Goal: Task Accomplishment & Management: Manage account settings

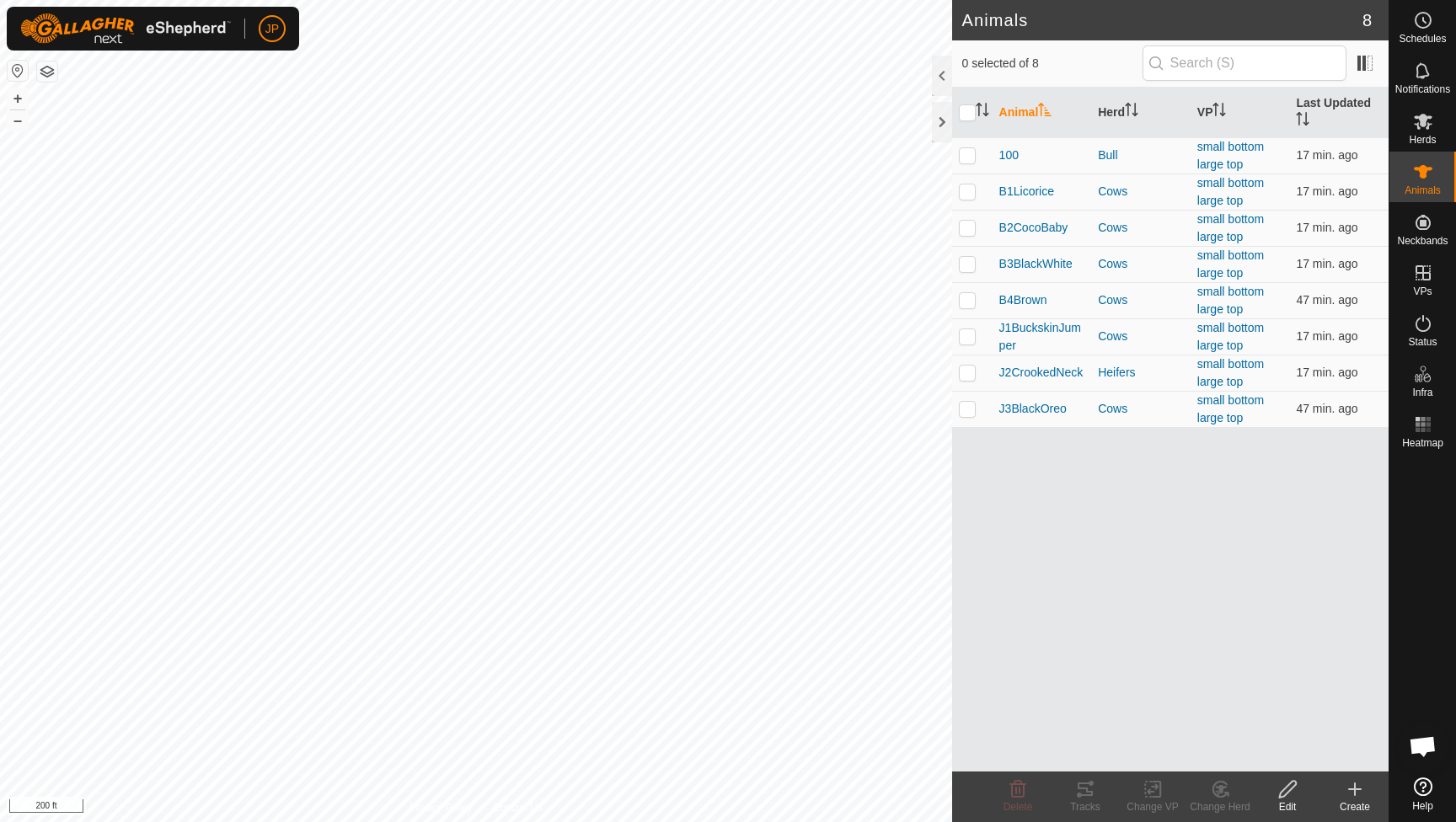
scroll to position [909, 0]
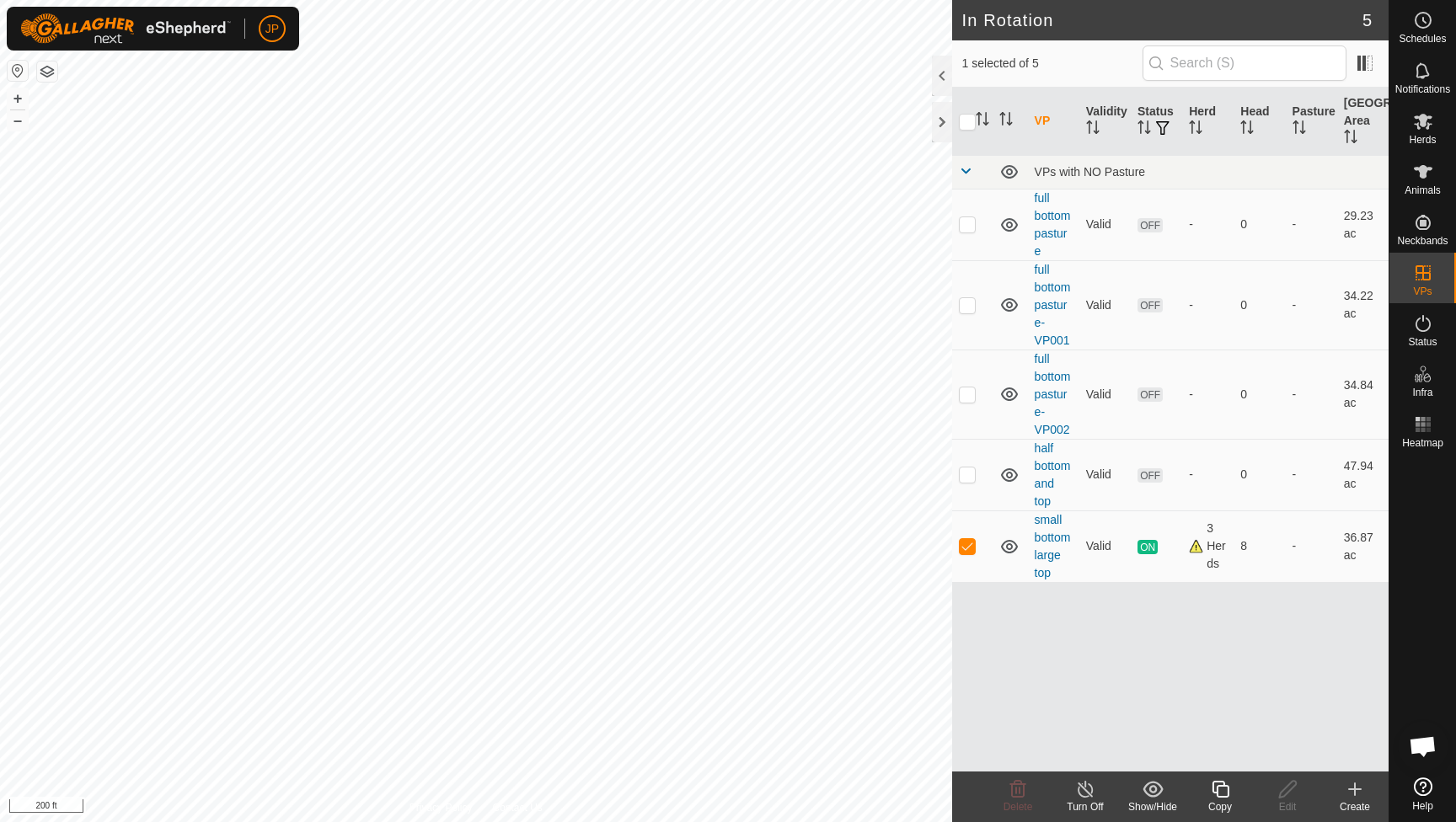
click at [1227, 785] on icon at bounding box center [1221, 788] width 21 height 20
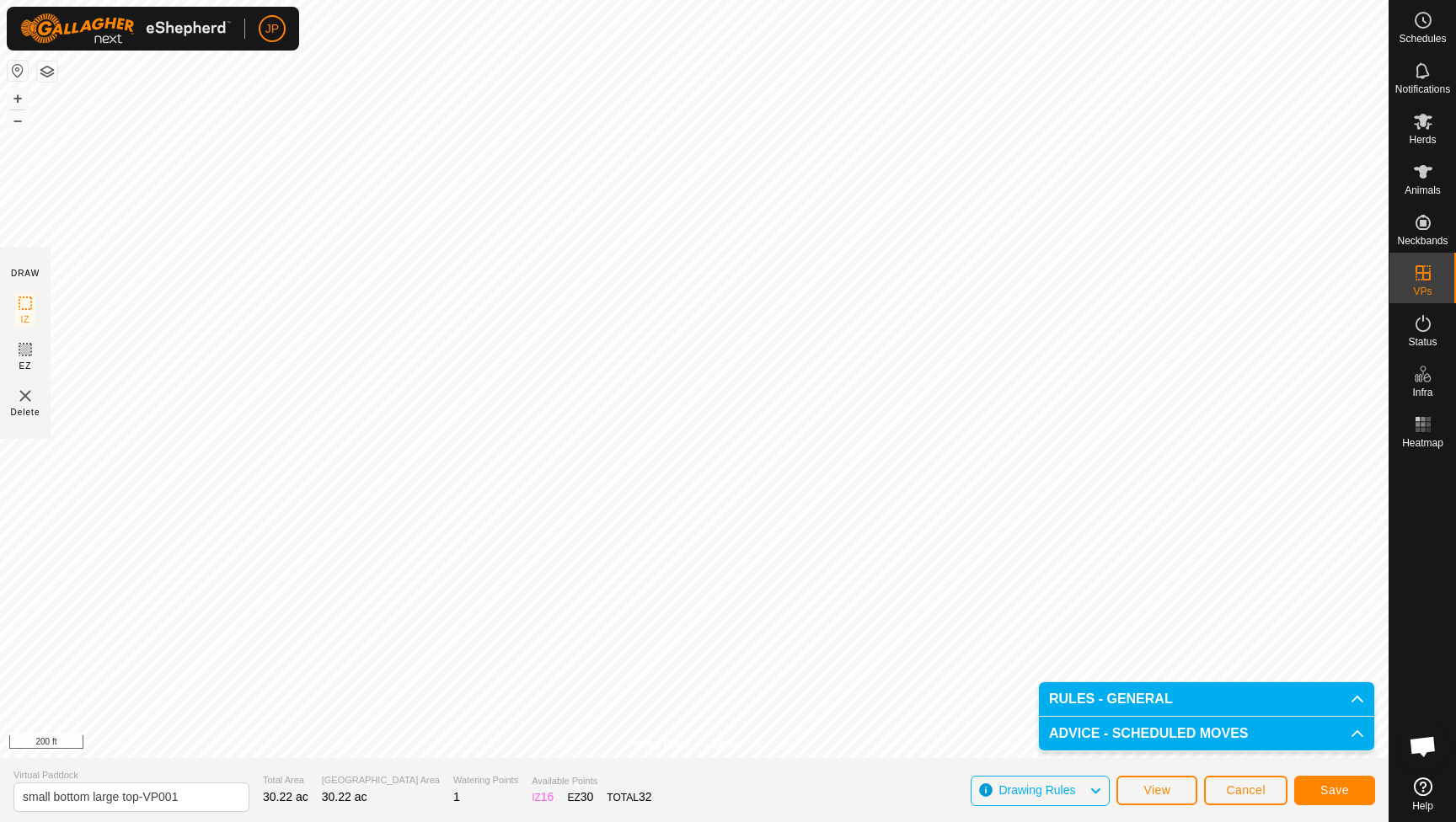
click at [1322, 782] on button "Save" at bounding box center [1334, 791] width 81 height 29
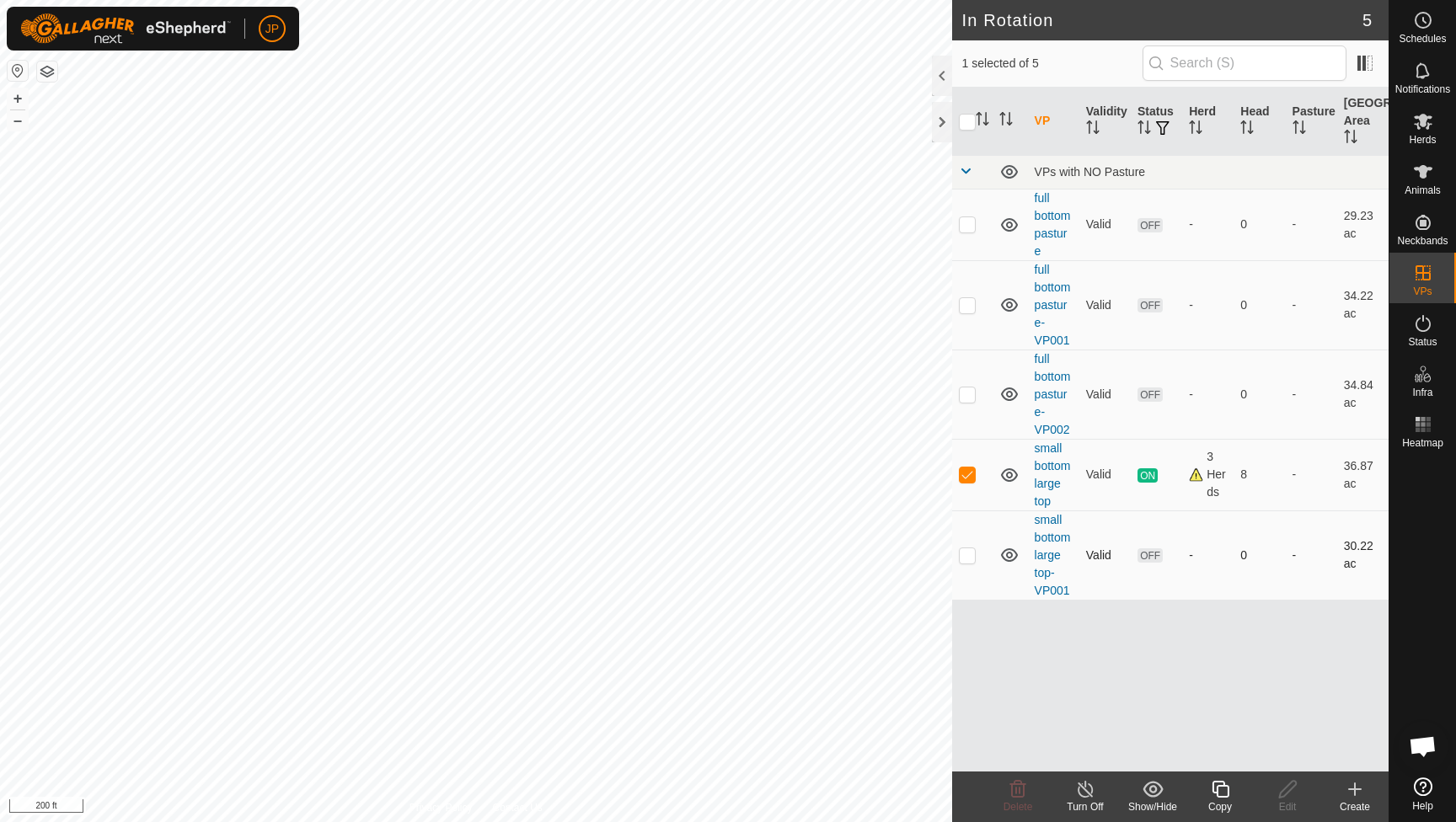
checkbox input "false"
checkbox input "true"
click at [1429, 181] on icon at bounding box center [1422, 172] width 20 height 20
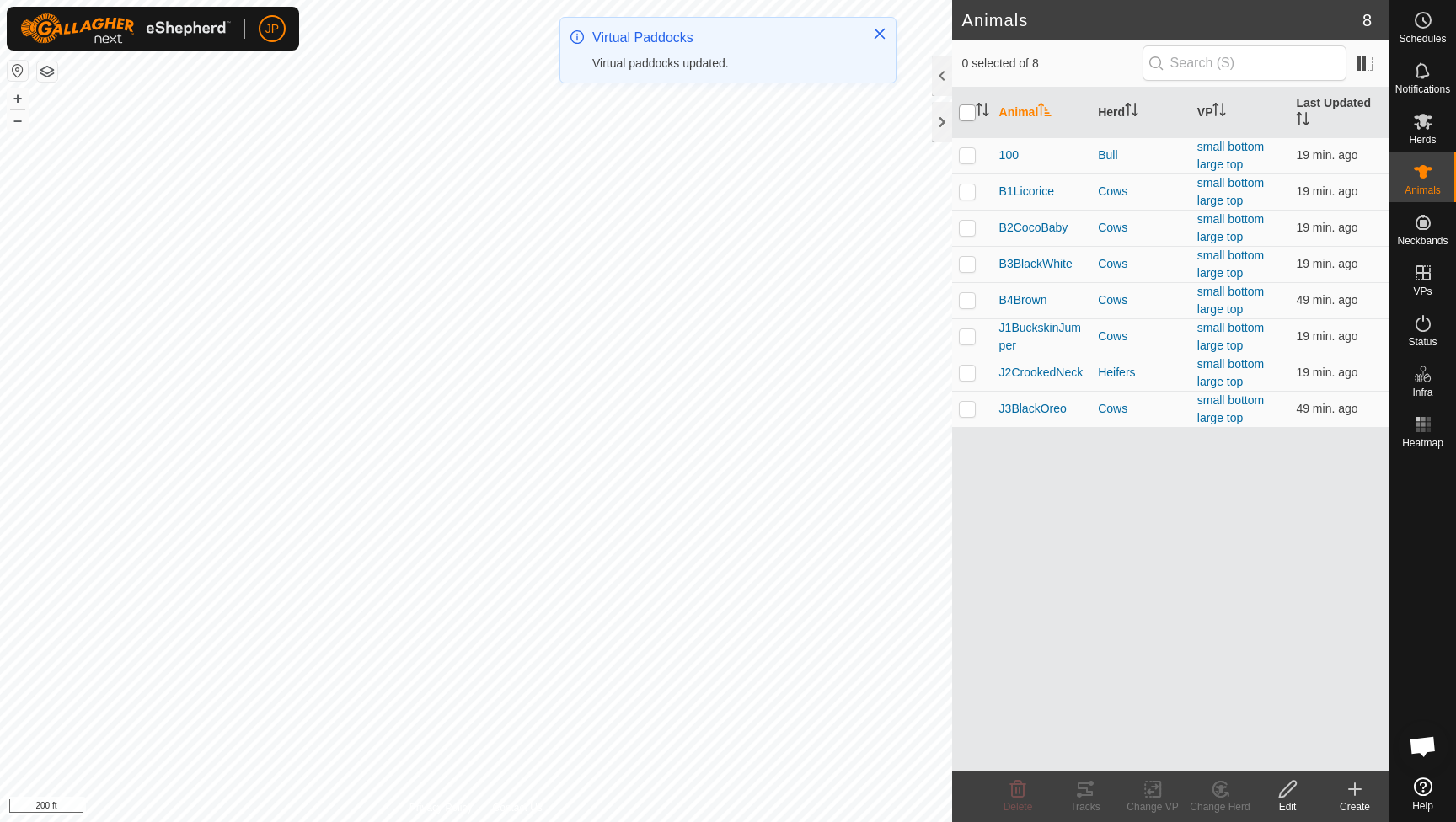
click at [970, 114] on input "checkbox" at bounding box center [967, 113] width 17 height 17
checkbox input "true"
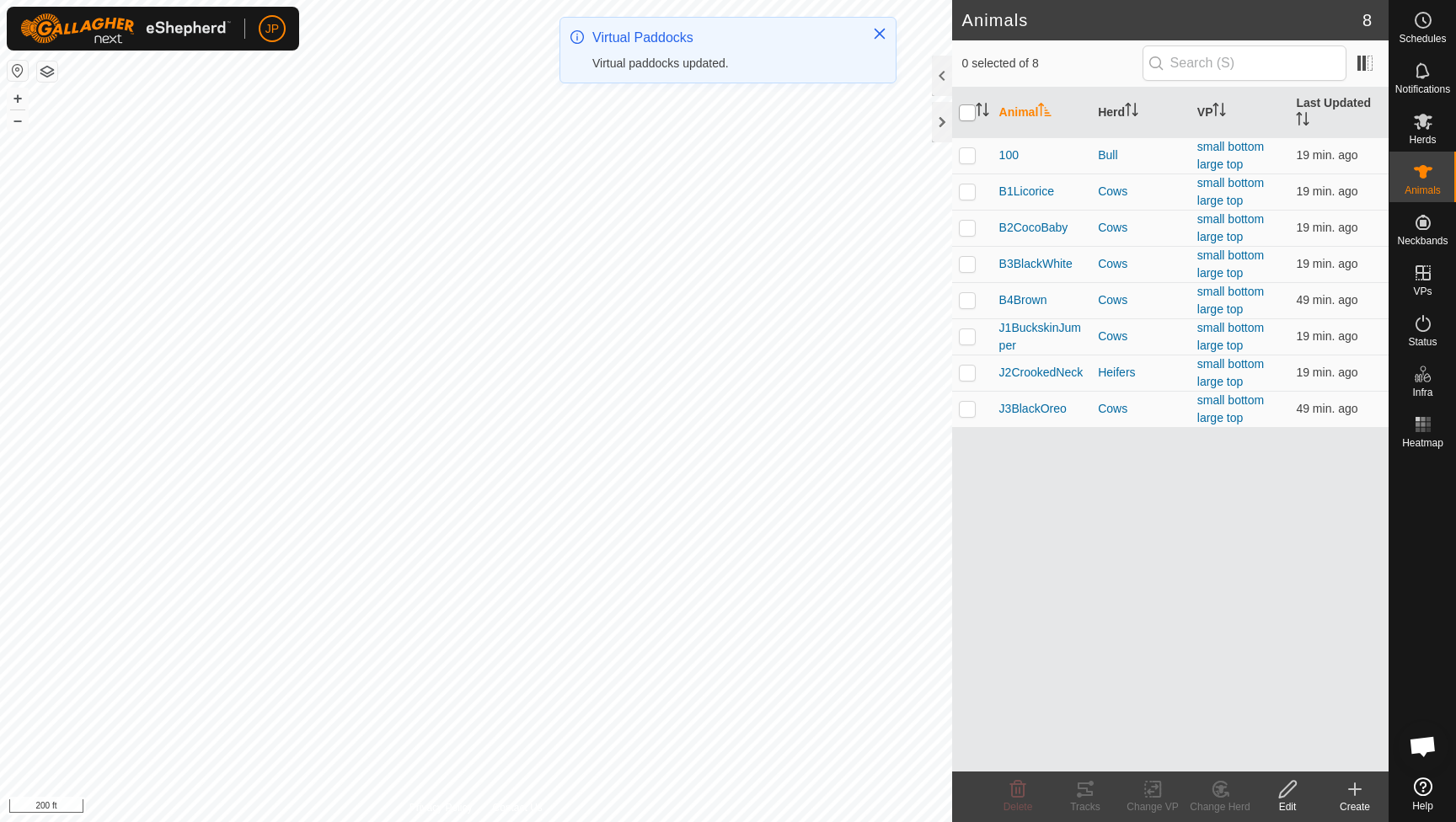
checkbox input "true"
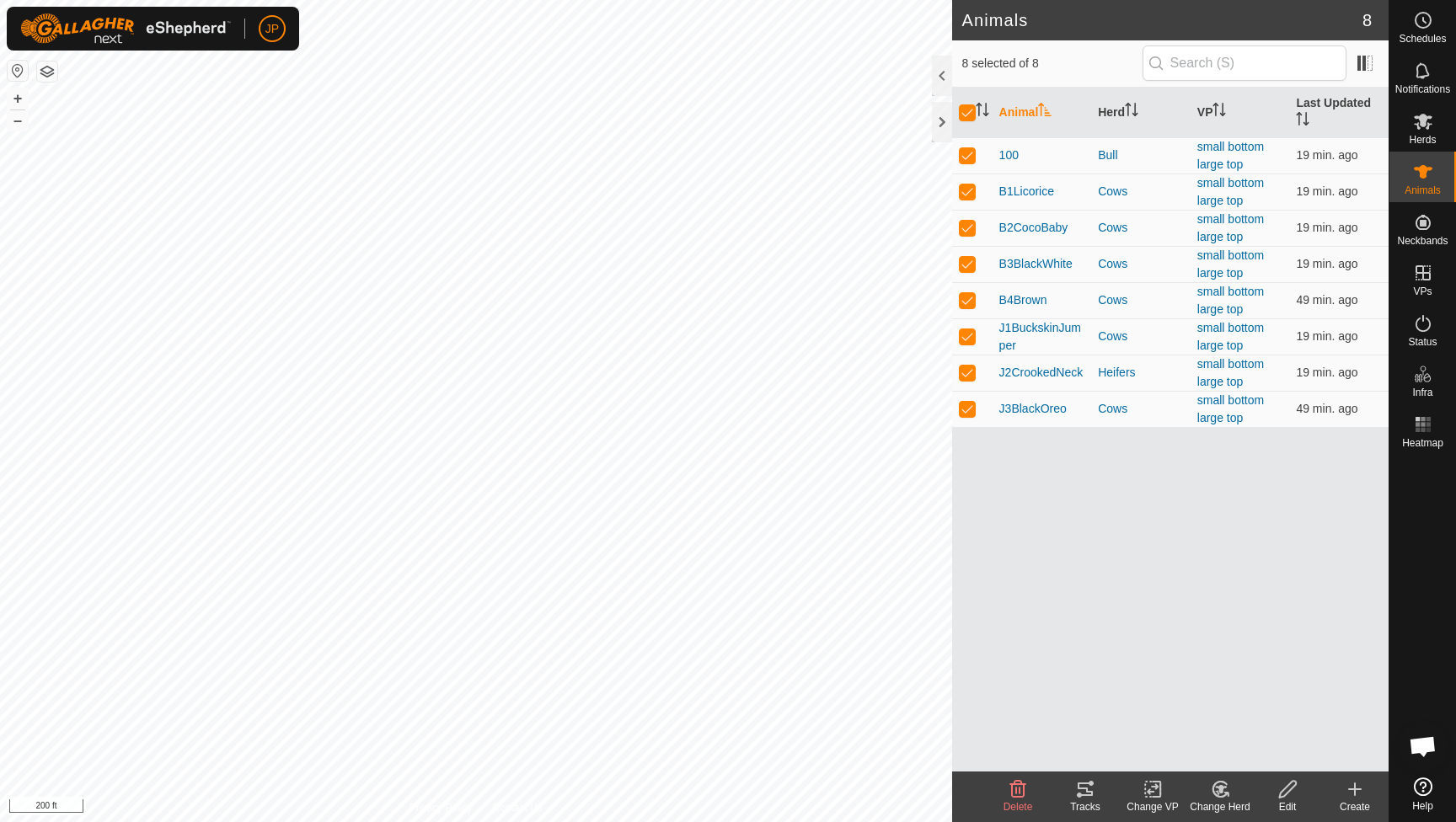
click at [1152, 794] on icon at bounding box center [1152, 788] width 21 height 20
click at [1182, 718] on link "Choose VP..." at bounding box center [1202, 717] width 166 height 34
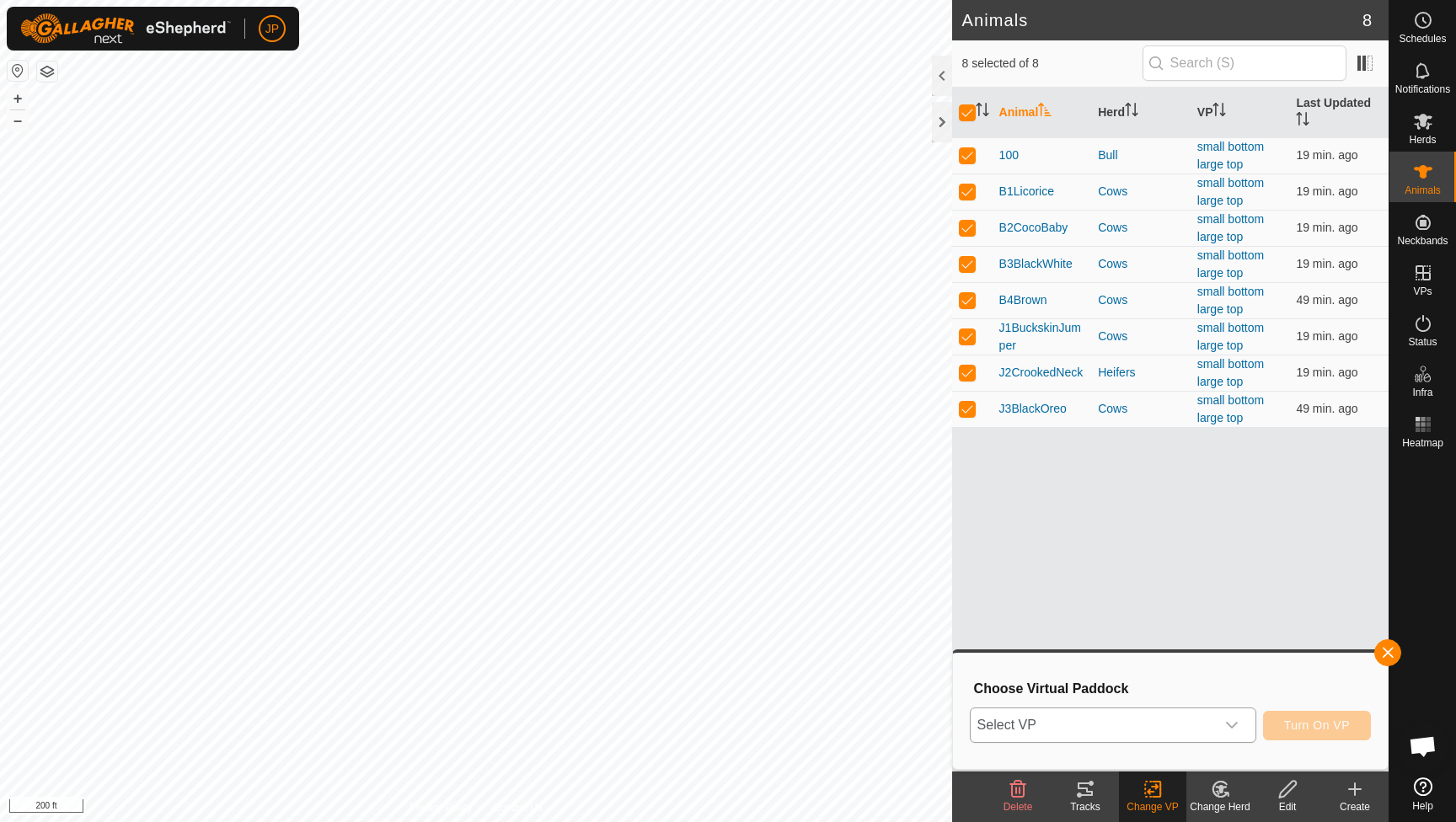
click at [1177, 722] on span "Select VP" at bounding box center [1092, 725] width 244 height 34
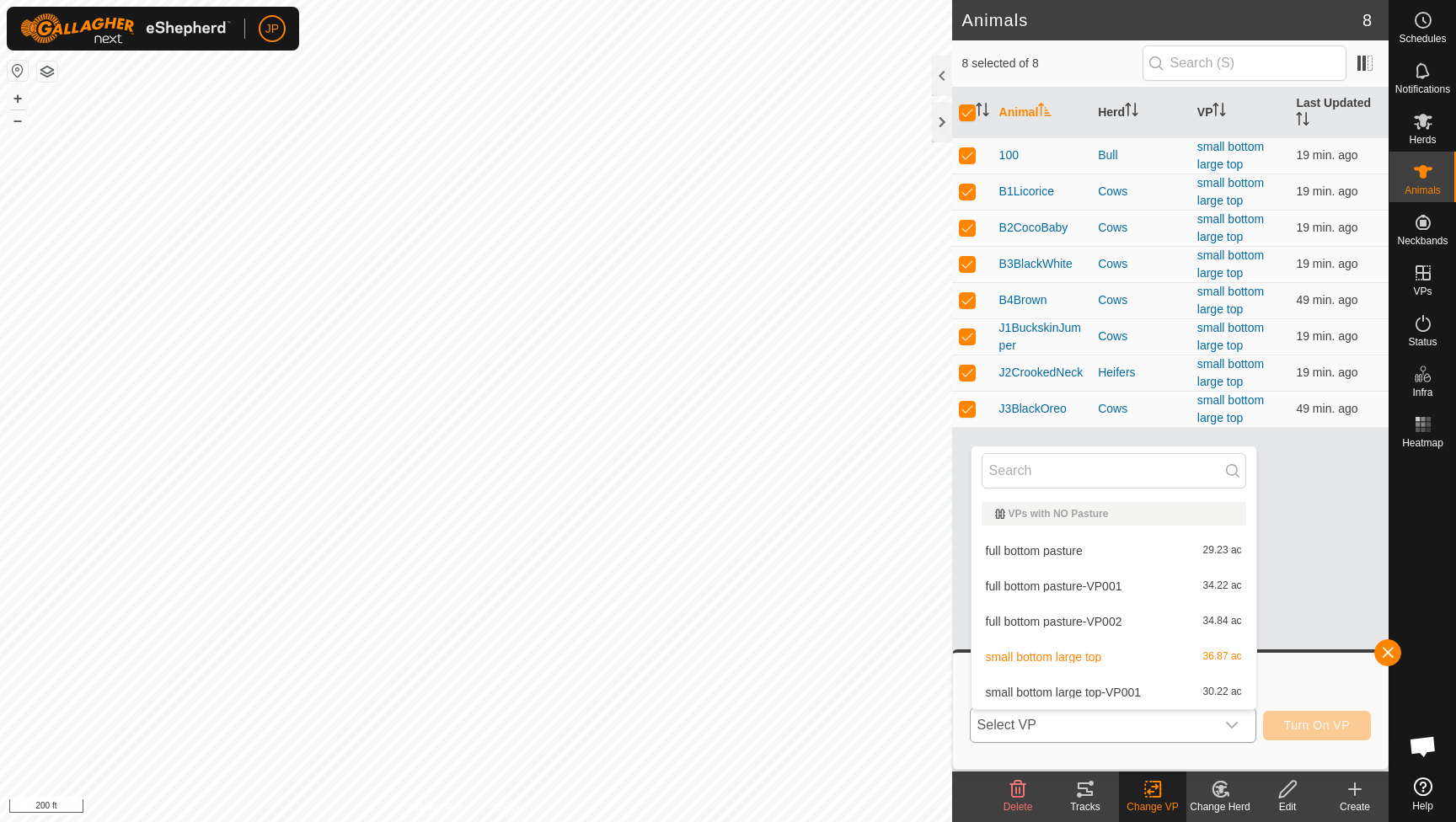
click at [1114, 693] on li "small bottom large top-VP001 30.22 ac" at bounding box center [1114, 692] width 285 height 34
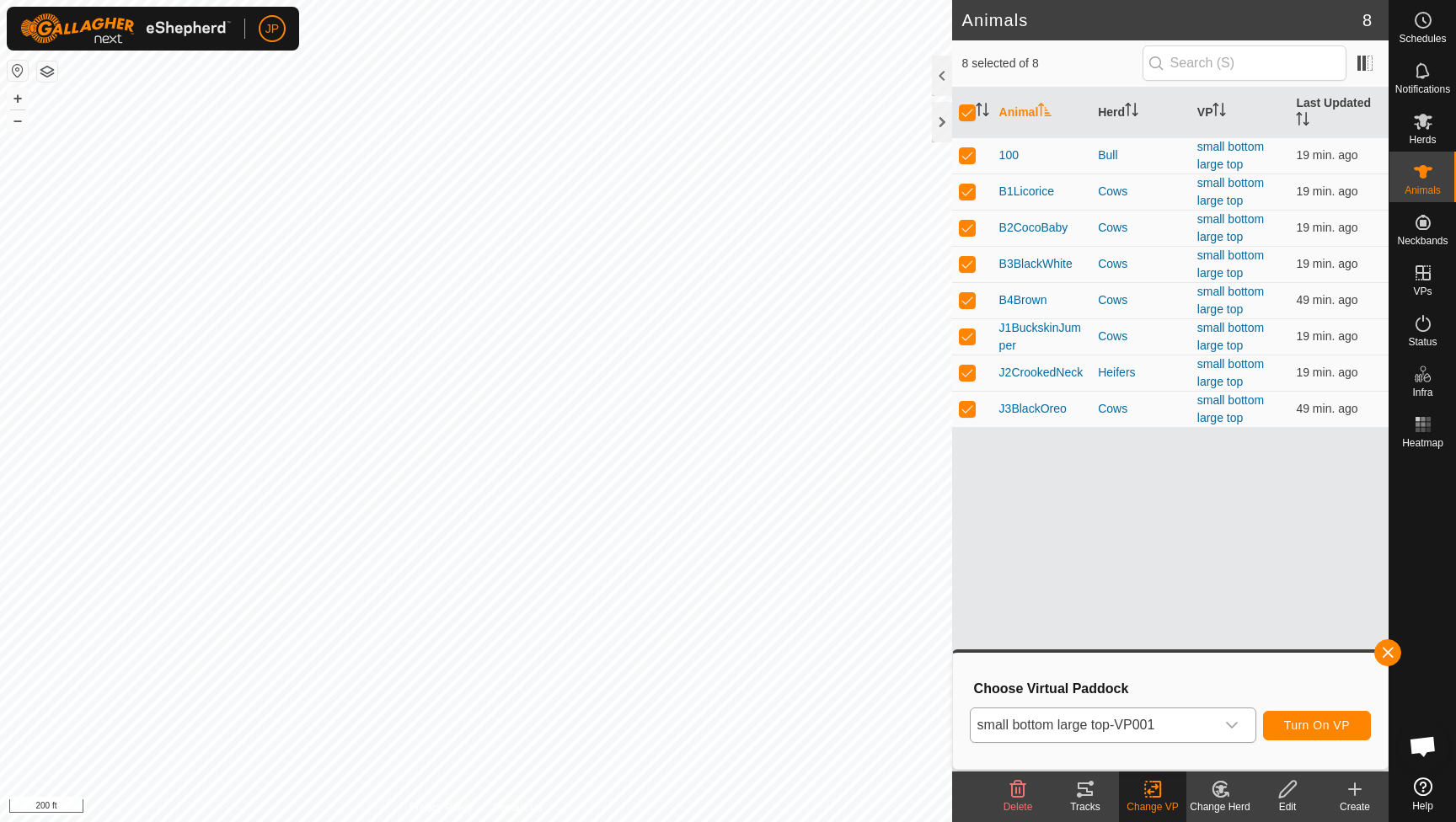
click at [1312, 725] on span "Turn On VP" at bounding box center [1317, 725] width 66 height 14
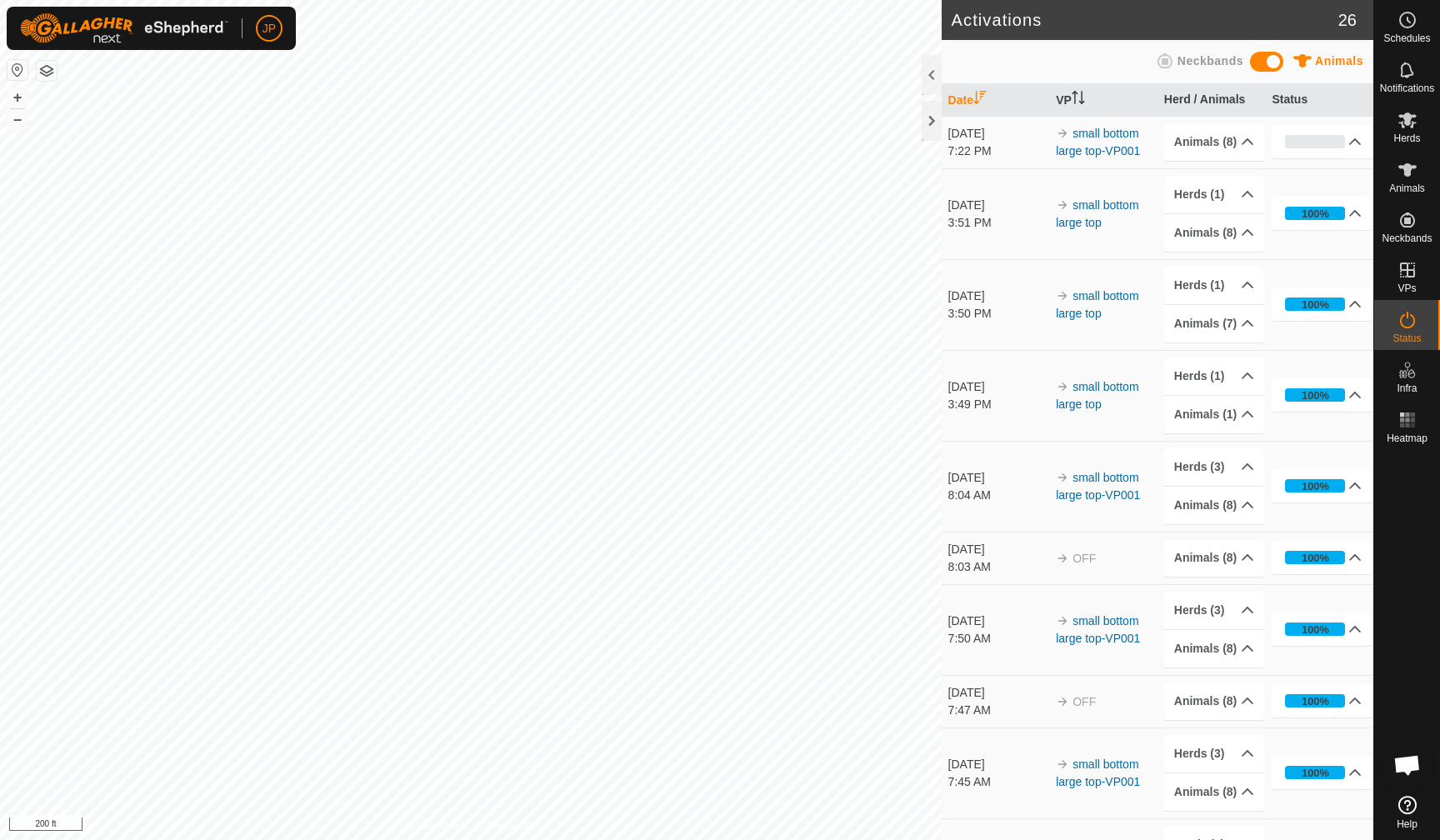
scroll to position [899, 0]
click at [933, 127] on div at bounding box center [931, 120] width 20 height 40
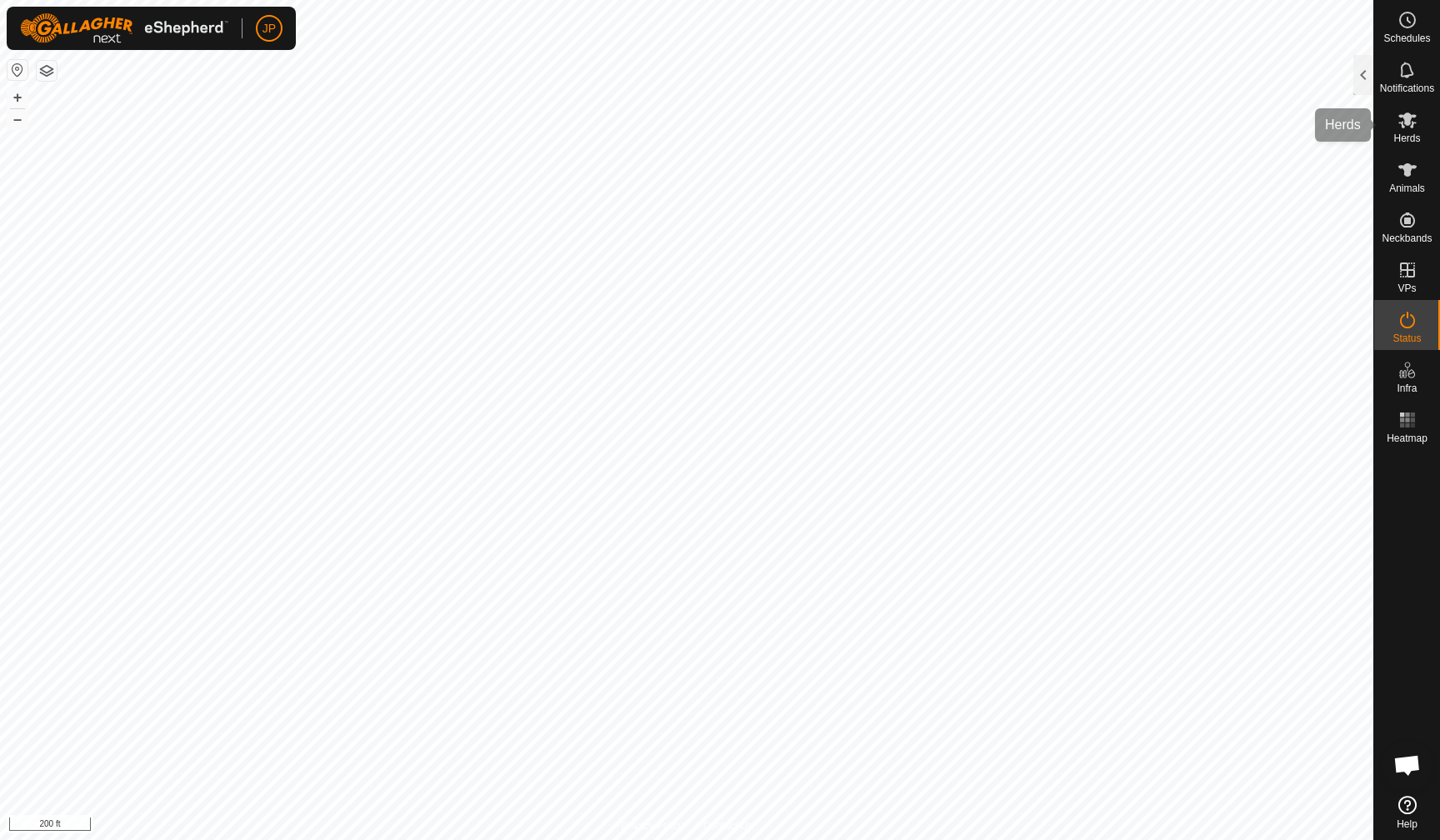
click at [1398, 148] on div "Herds" at bounding box center [1407, 125] width 66 height 50
click at [1409, 174] on icon at bounding box center [1407, 170] width 18 height 14
click at [1362, 83] on div at bounding box center [1362, 74] width 20 height 40
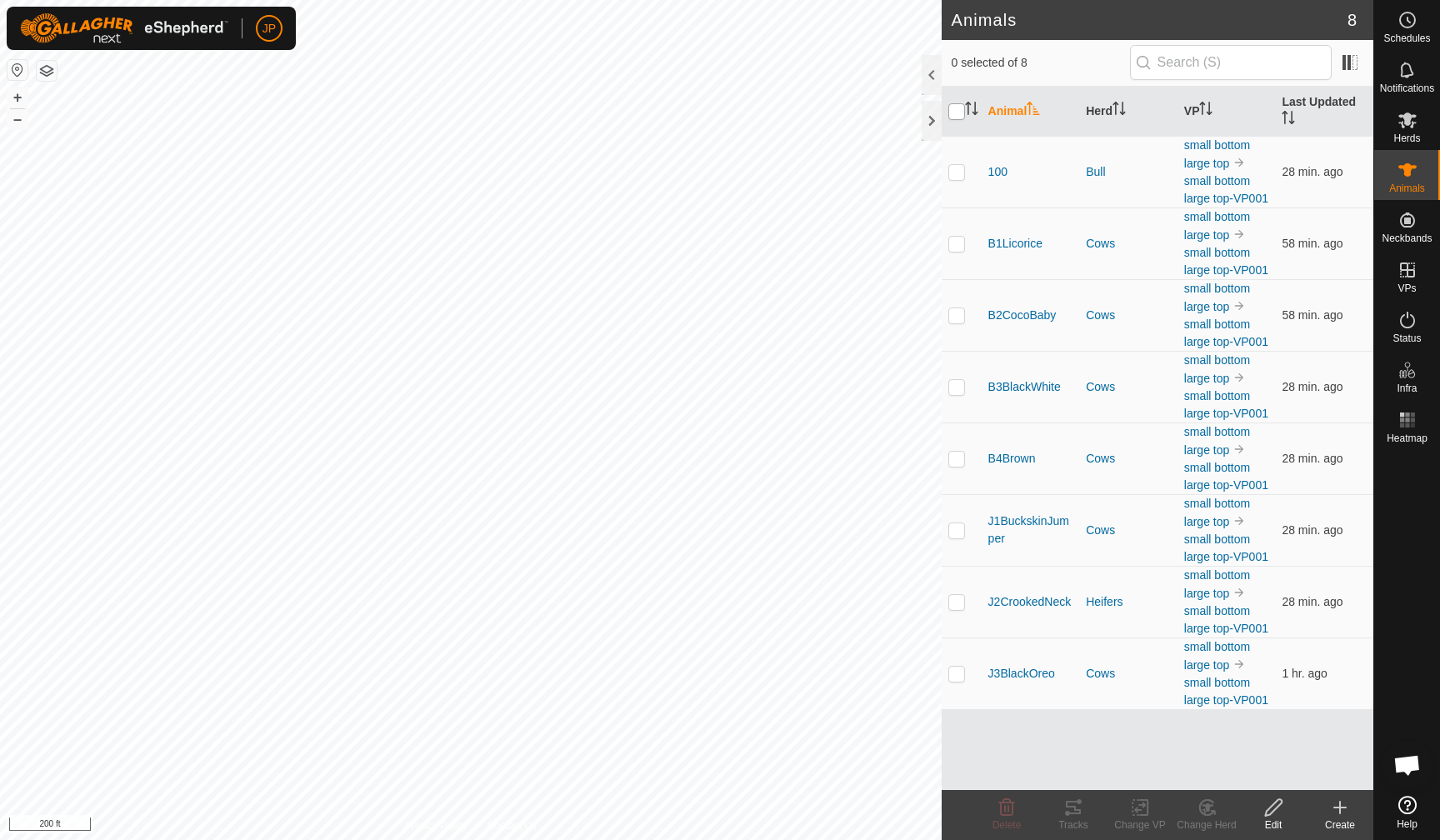
click at [956, 113] on input "checkbox" at bounding box center [956, 112] width 17 height 17
checkbox input "true"
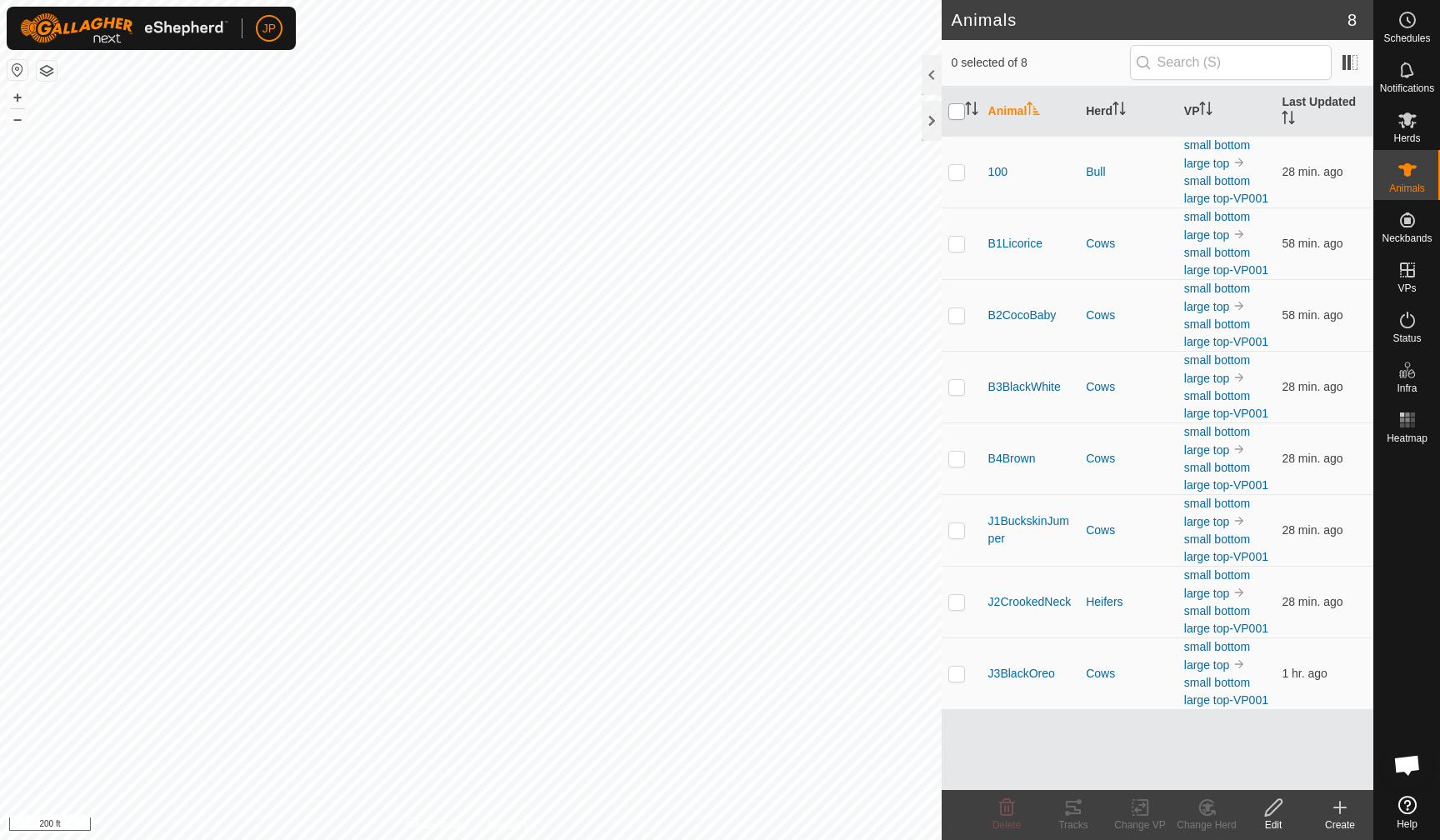
checkbox input "true"
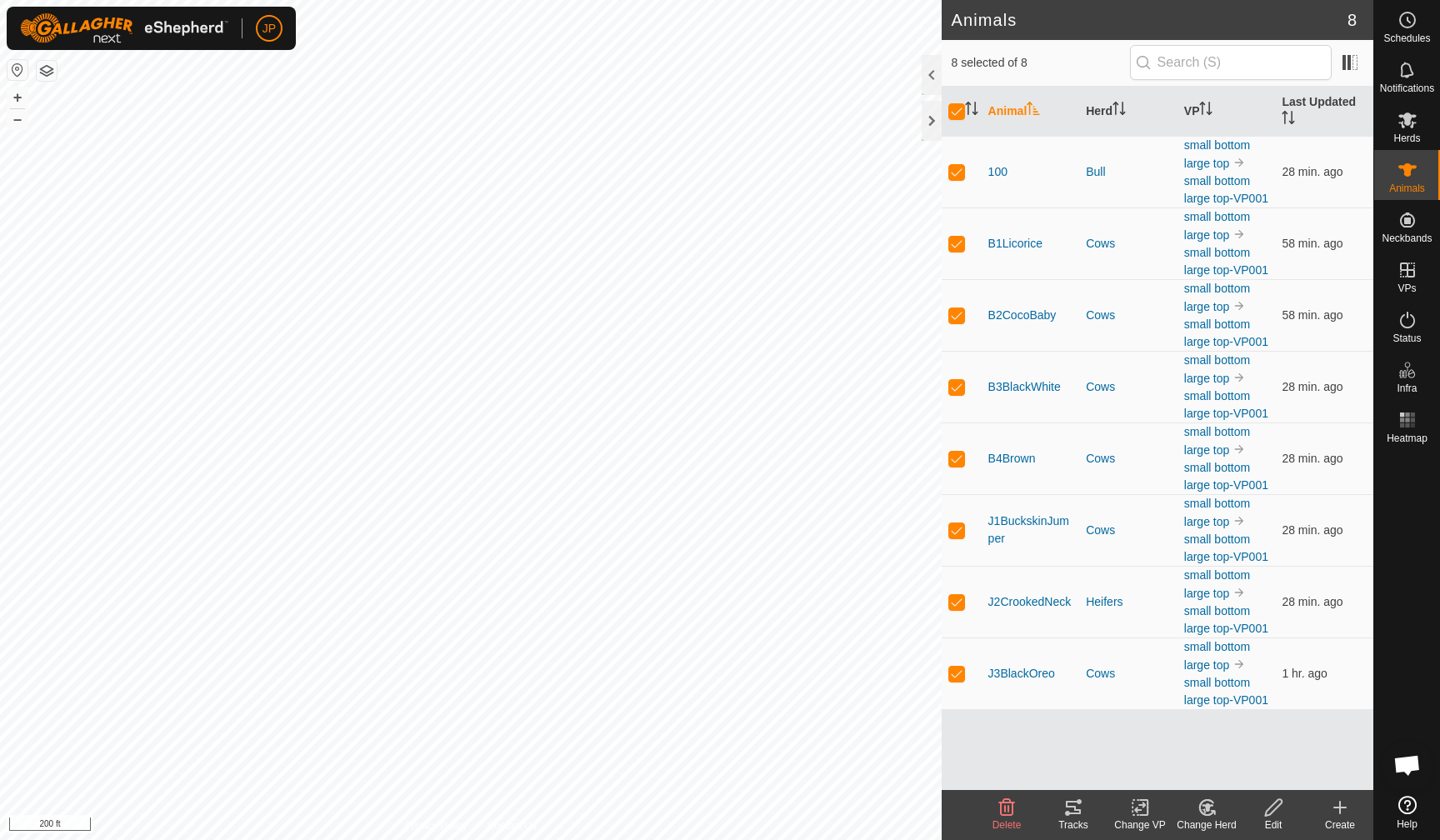
click at [1072, 808] on icon at bounding box center [1072, 807] width 20 height 20
